Goal: Transaction & Acquisition: Download file/media

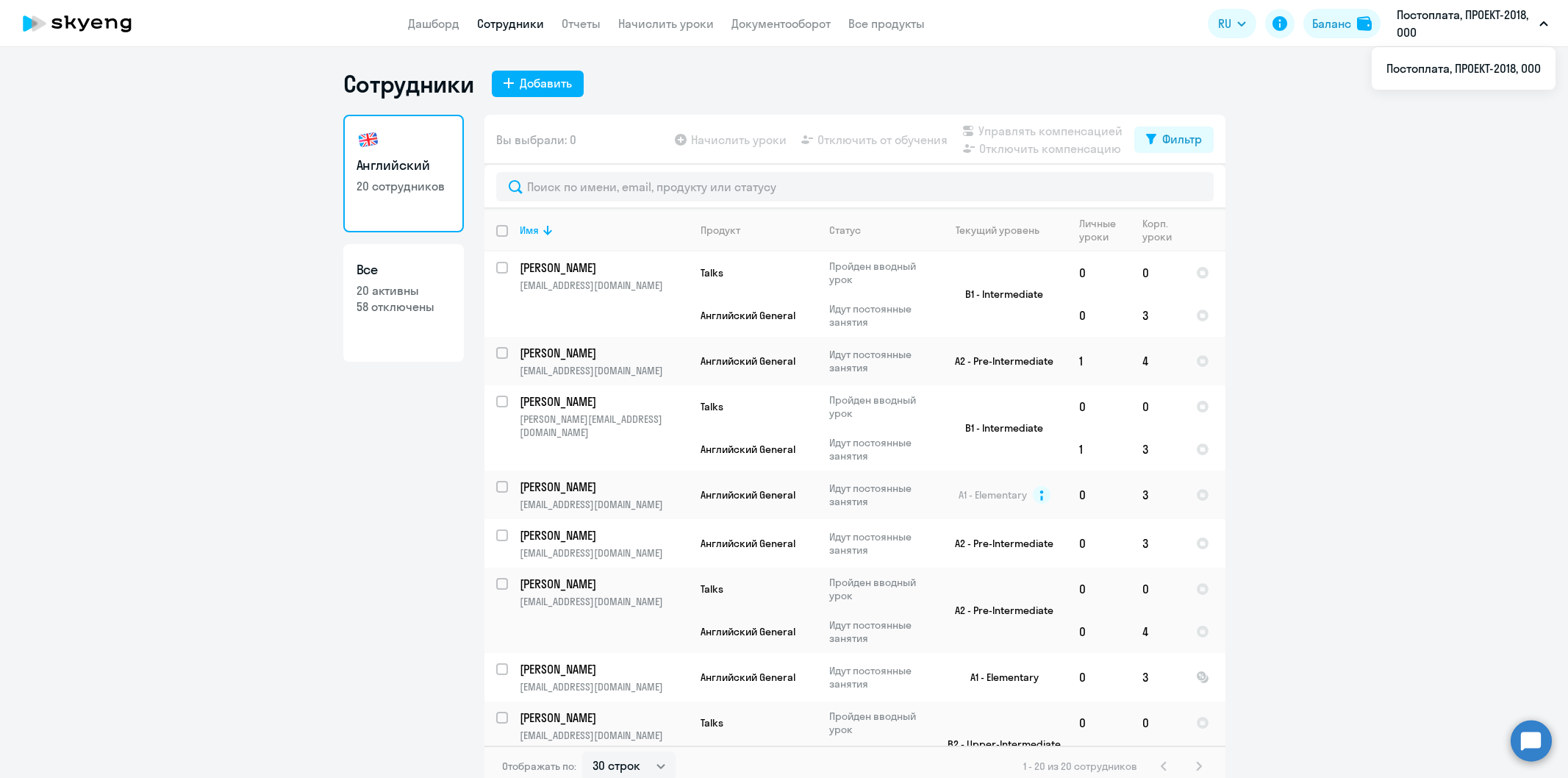
select select "30"
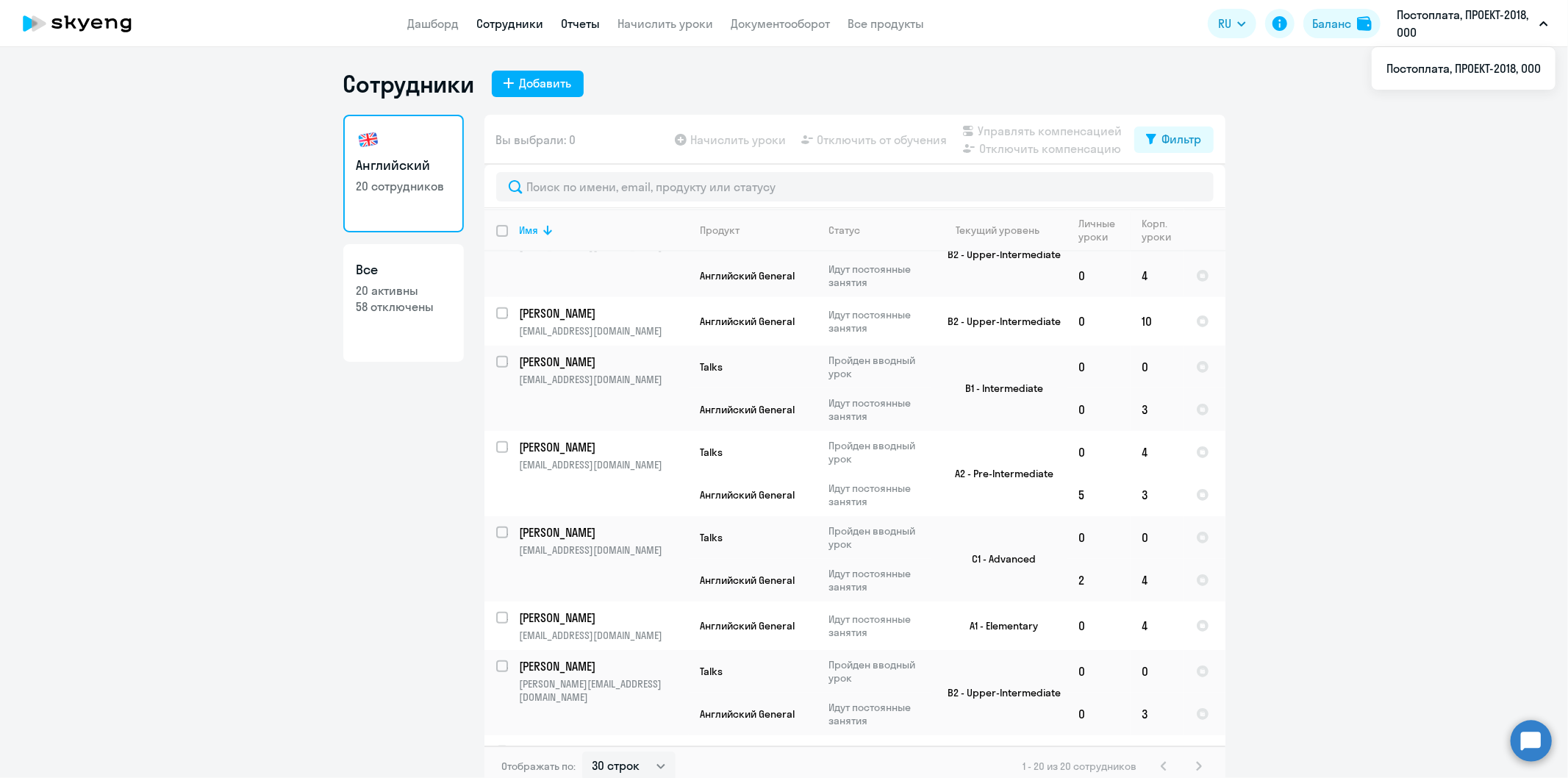
click at [591, 20] on link "Отчеты" at bounding box center [581, 24] width 39 height 15
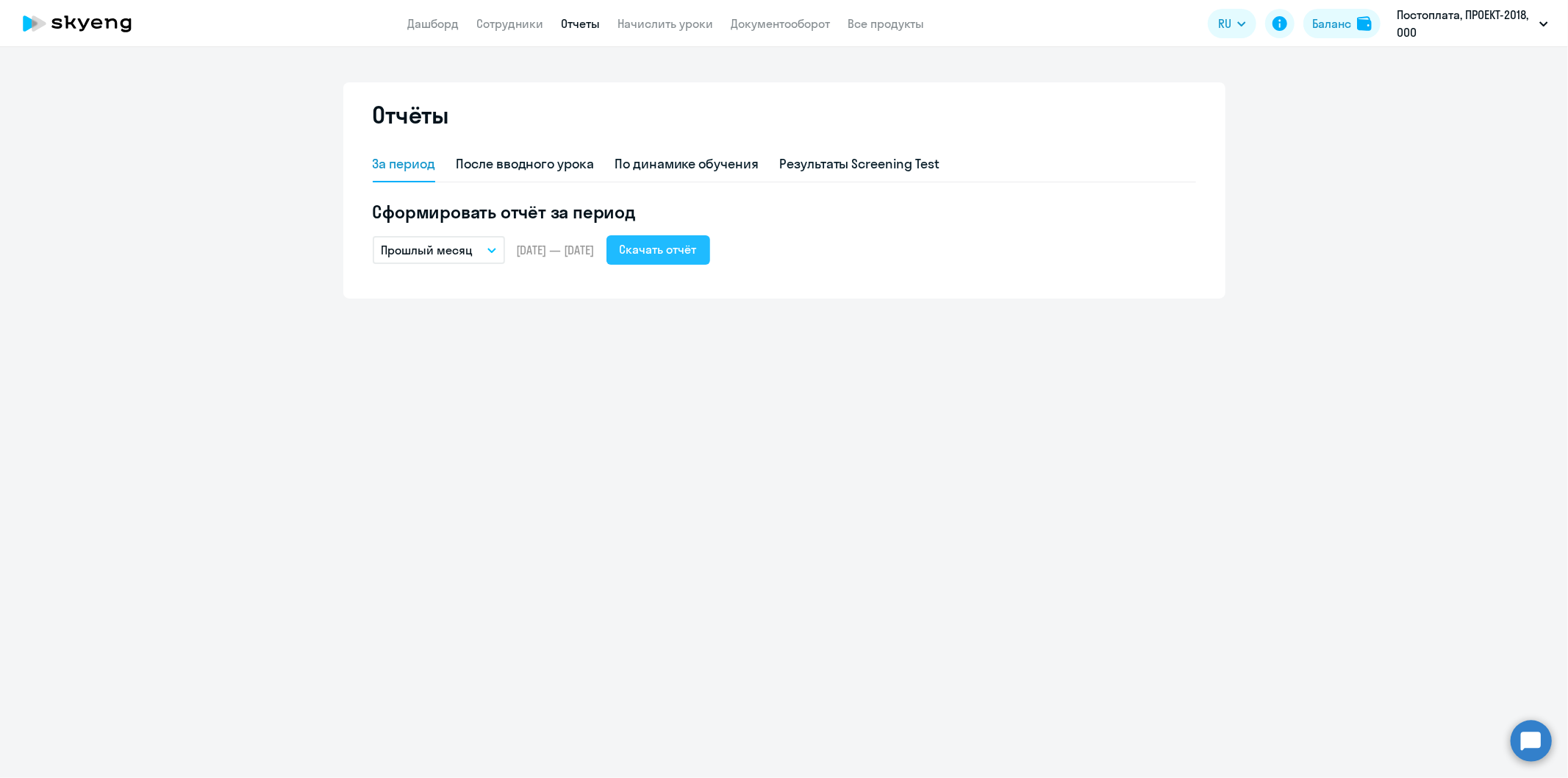
click at [697, 246] on div "Скачать отчёт" at bounding box center [658, 250] width 77 height 18
click at [692, 253] on div "Скачать отчёт" at bounding box center [658, 250] width 77 height 18
